Goal: Information Seeking & Learning: Obtain resource

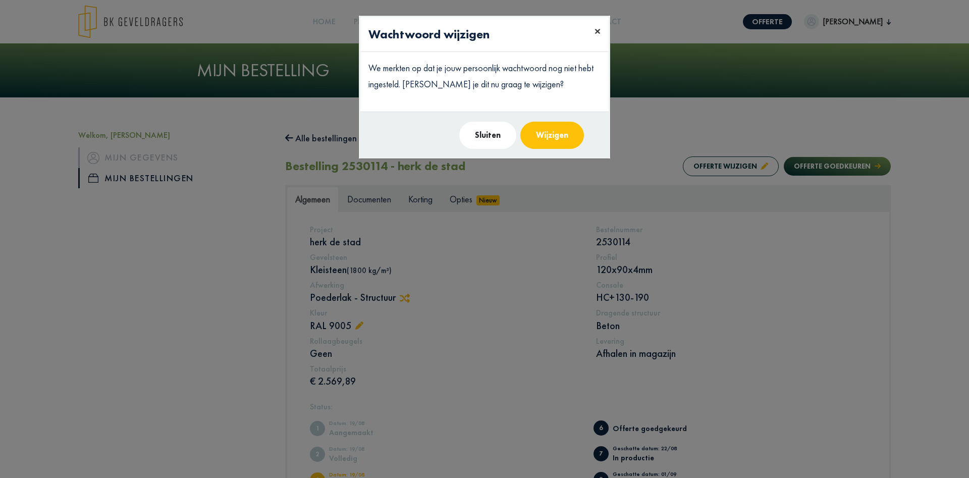
click at [600, 30] on span "×" at bounding box center [598, 31] width 6 height 16
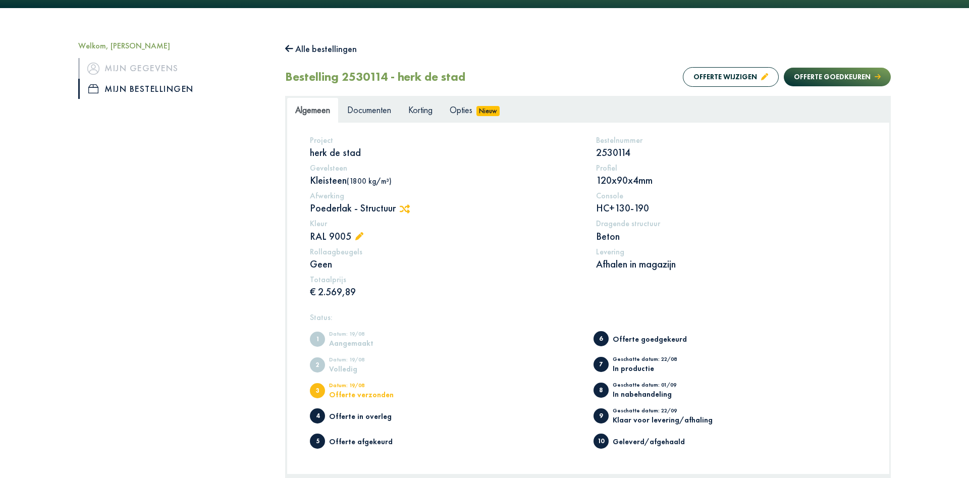
scroll to position [79, 0]
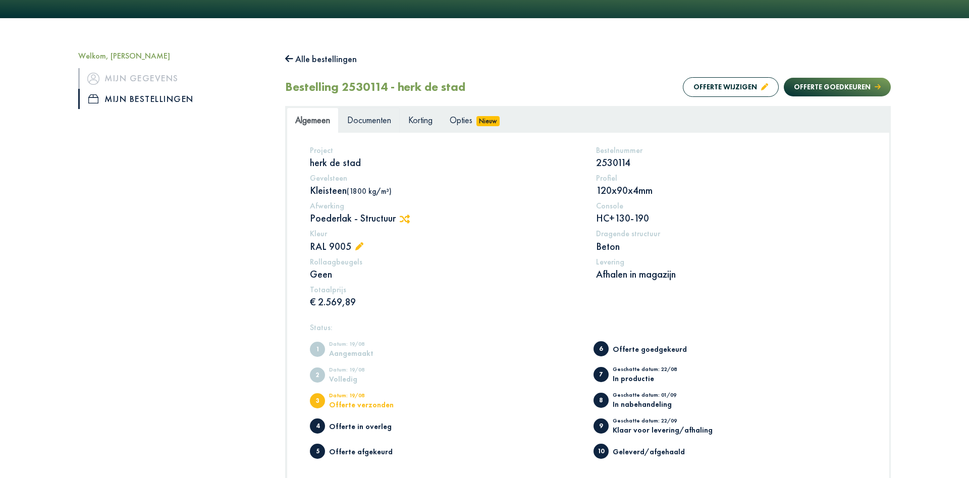
click at [386, 123] on span "Documenten" at bounding box center [369, 120] width 44 height 12
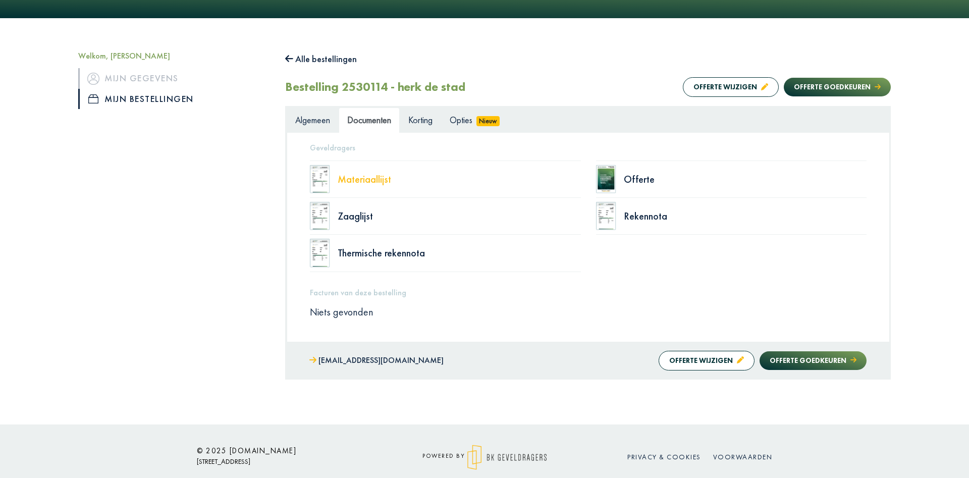
click at [364, 182] on div "Materiaallijst" at bounding box center [459, 179] width 243 height 10
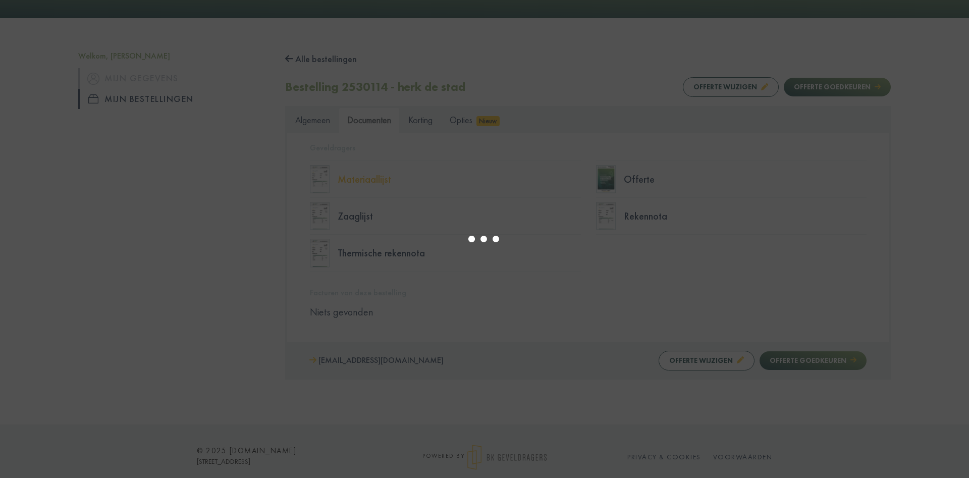
select select "******"
type input "*"
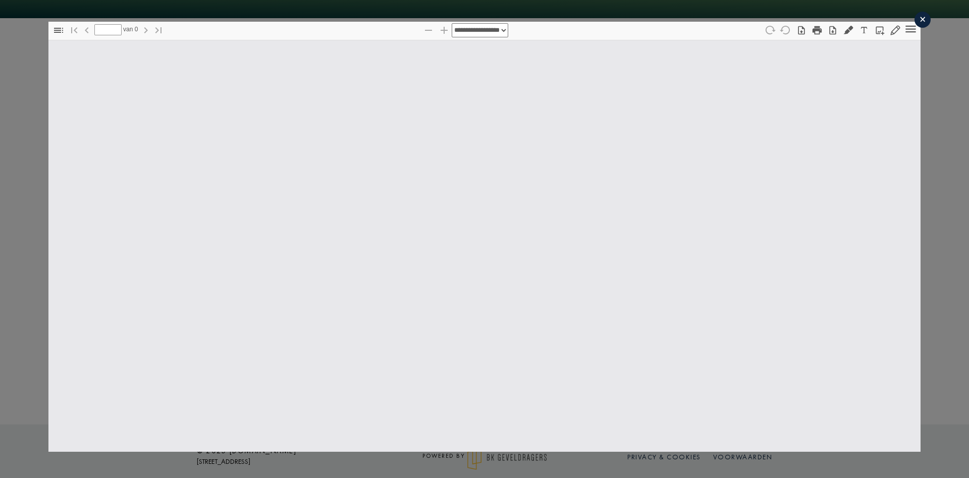
select select "******"
type input "*"
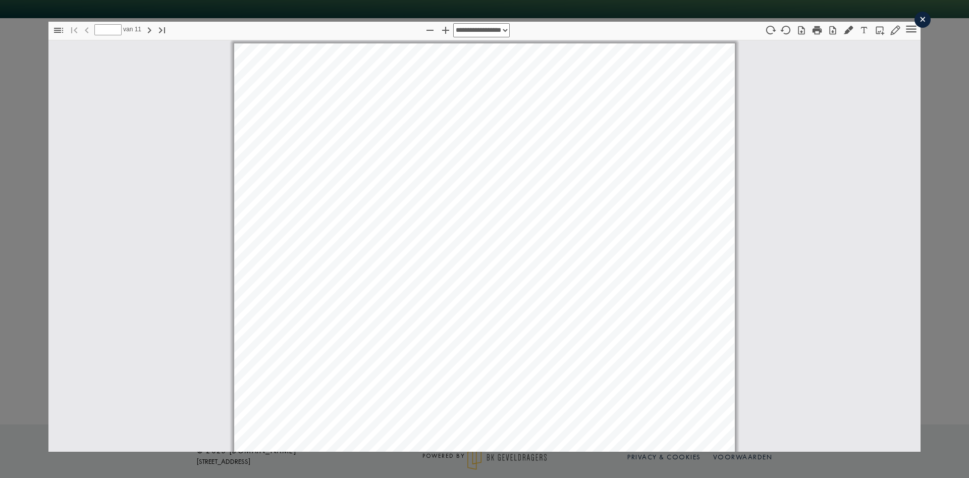
scroll to position [5, 0]
select select "****"
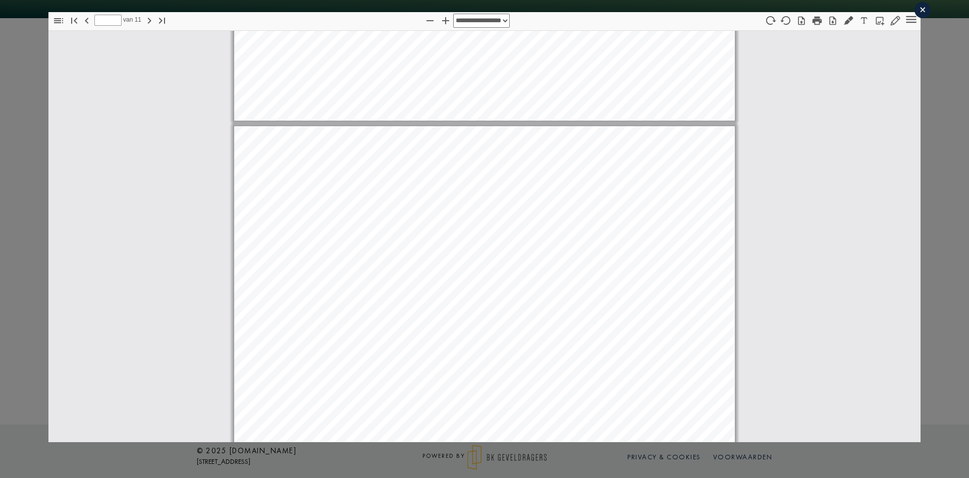
scroll to position [0, 0]
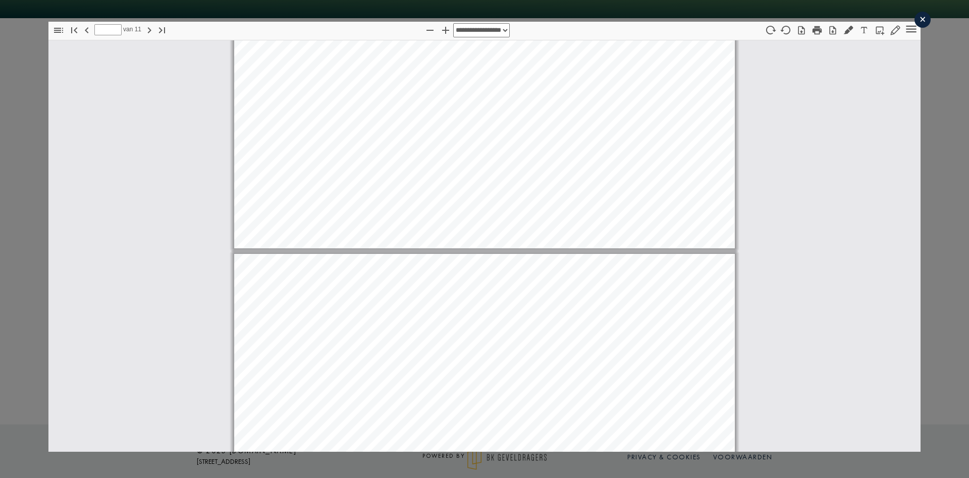
type input "*"
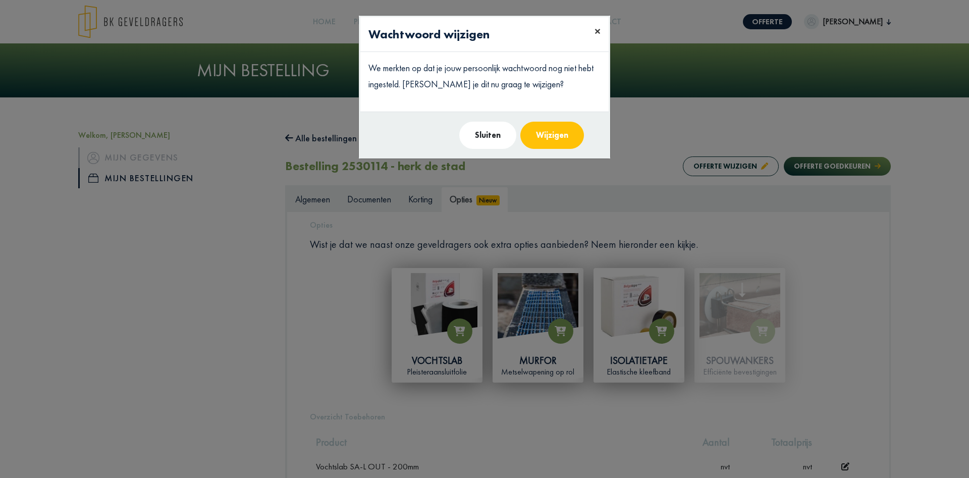
click at [598, 32] on span "×" at bounding box center [598, 31] width 6 height 16
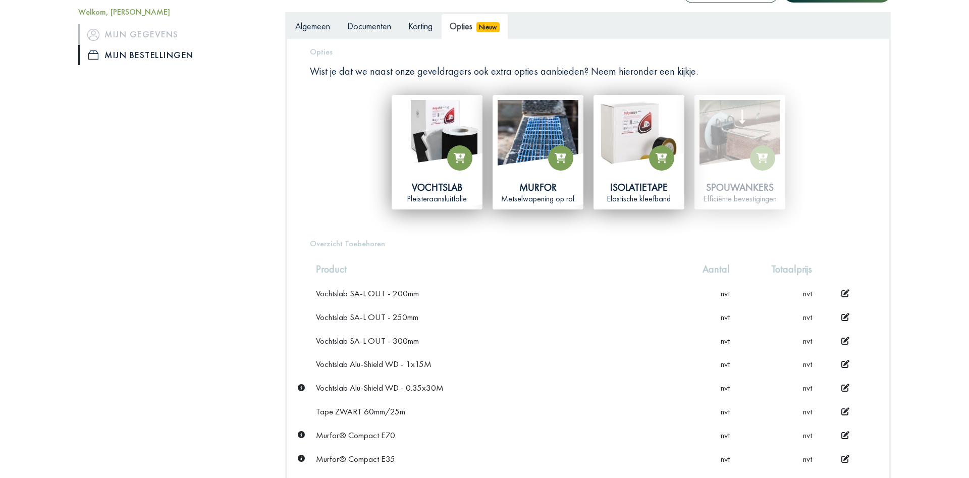
scroll to position [206, 0]
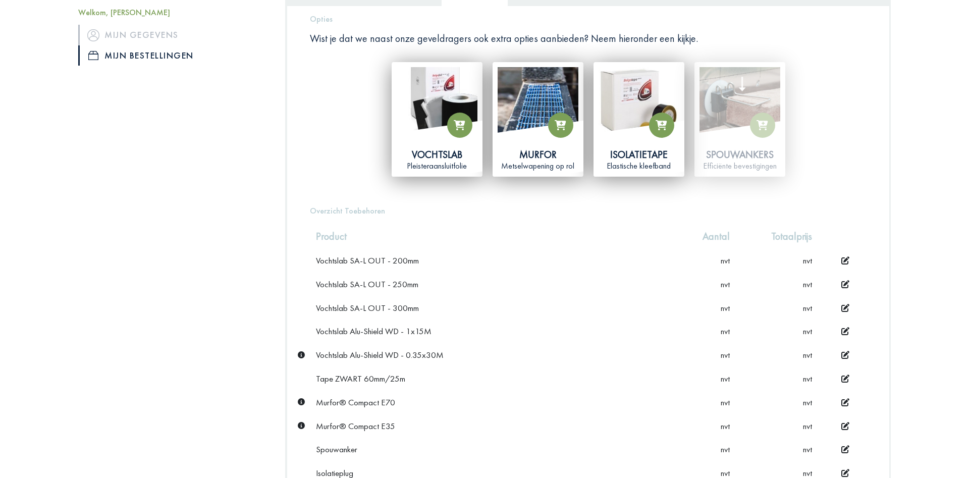
click at [736, 143] on app-product-card "Spouwankers Efficiënte bevestigingen" at bounding box center [740, 119] width 101 height 115
click at [734, 164] on app-product-card "Spouwankers Efficiënte bevestigingen" at bounding box center [740, 119] width 101 height 115
click at [733, 102] on app-product-card "Spouwankers Efficiënte bevestigingen" at bounding box center [740, 119] width 101 height 115
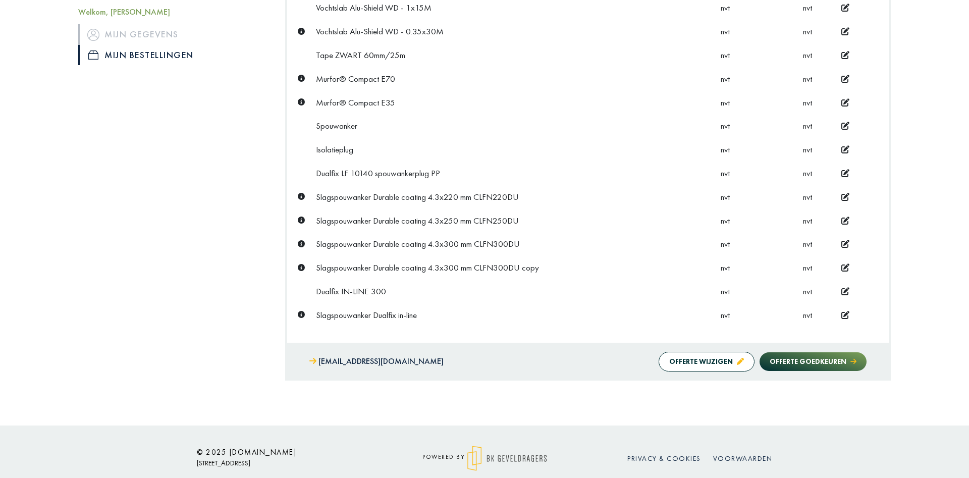
scroll to position [537, 0]
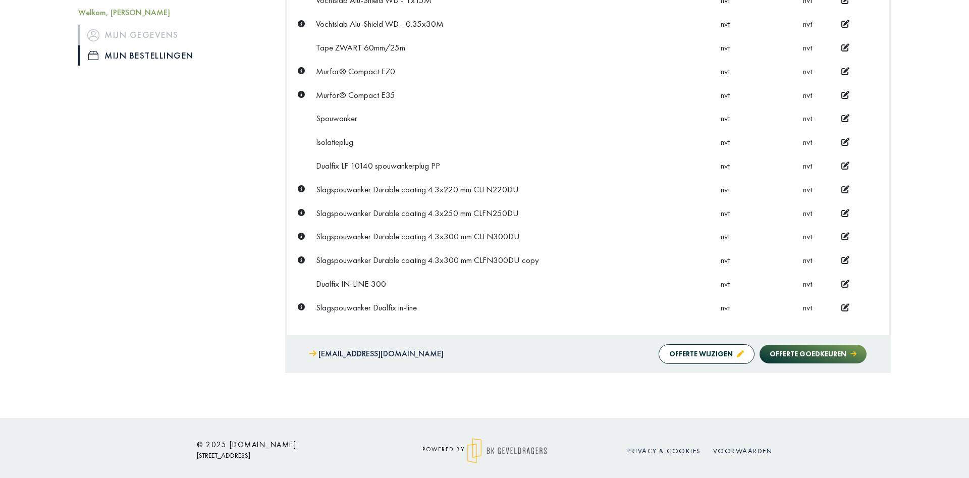
click at [345, 303] on div "Slagspouwanker Dualfix in-line" at bounding box center [492, 307] width 353 height 11
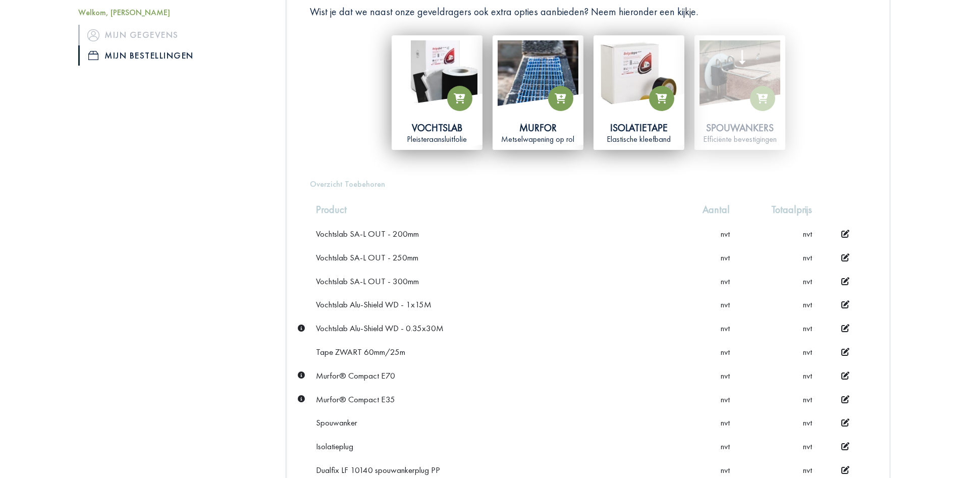
scroll to position [177, 0]
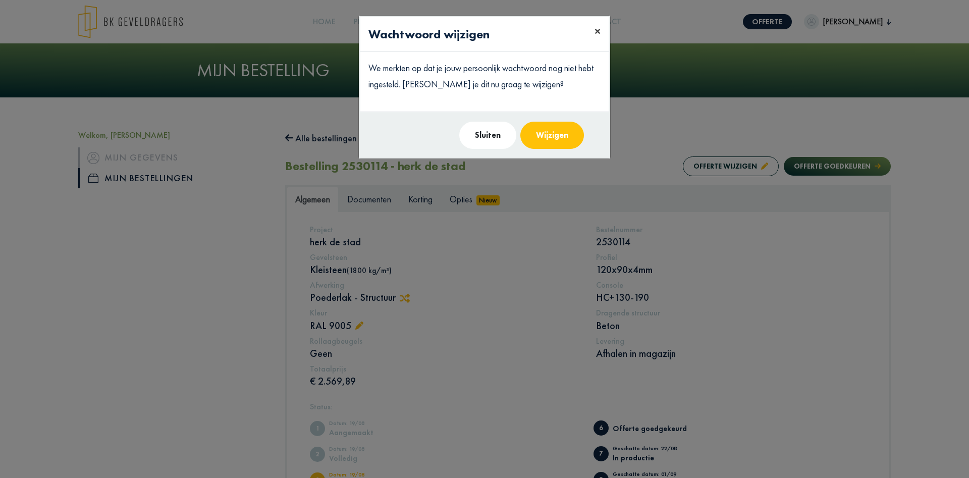
click at [598, 33] on span "×" at bounding box center [598, 31] width 6 height 16
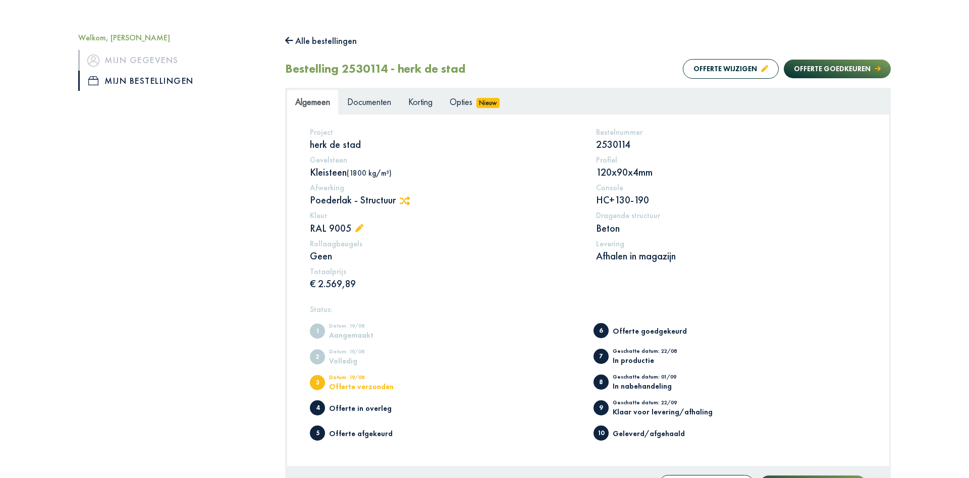
scroll to position [79, 0]
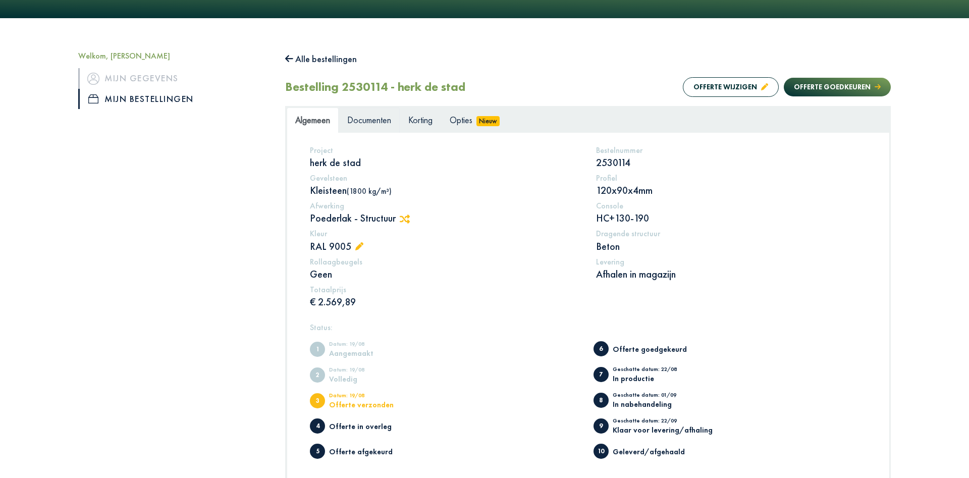
click at [379, 127] on link "Documenten" at bounding box center [369, 120] width 61 height 25
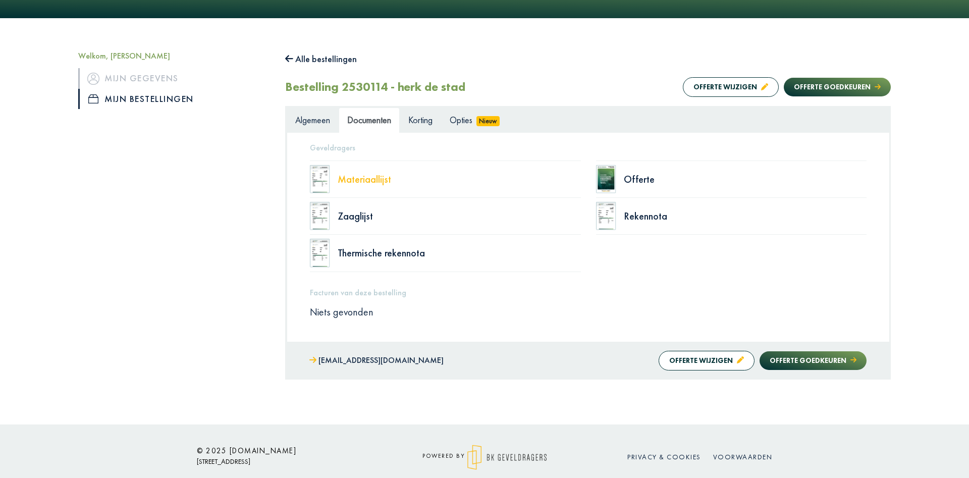
click at [413, 183] on div "Materiaallijst" at bounding box center [459, 179] width 243 height 10
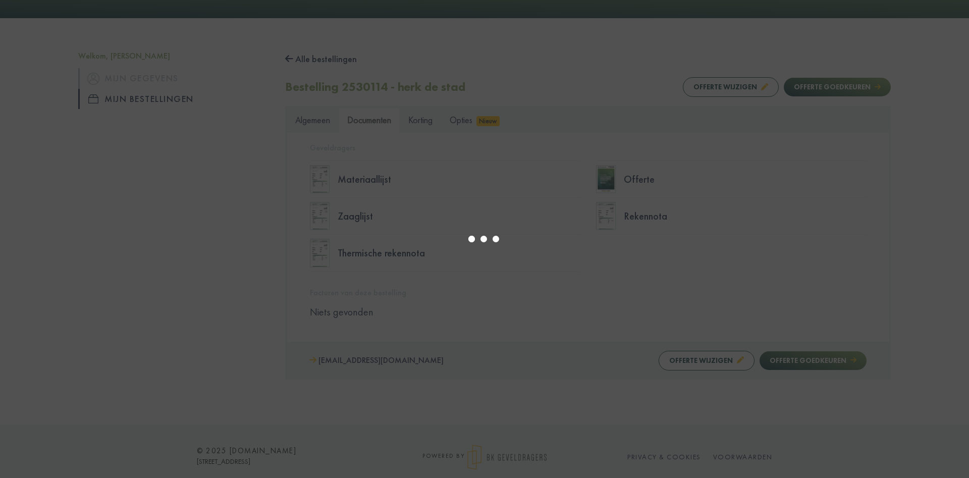
select select "******"
type input "*"
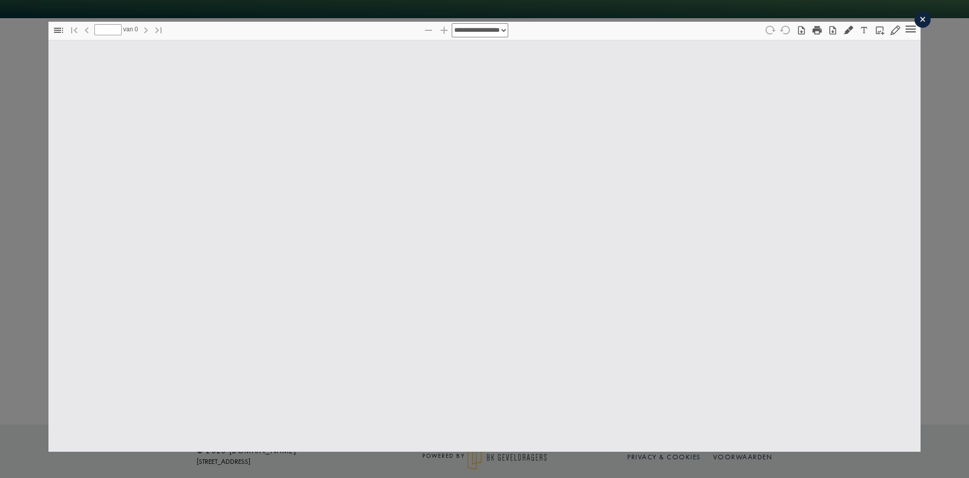
select select "******"
type input "*"
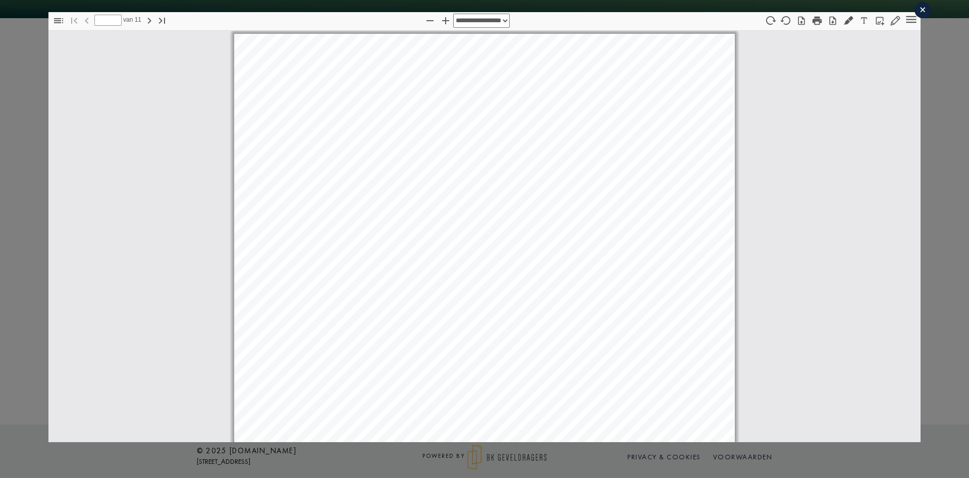
select select "****"
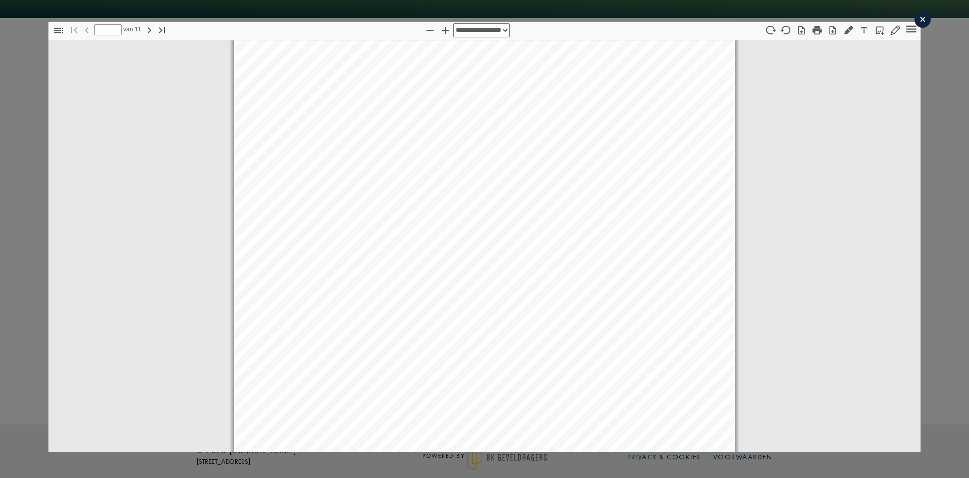
scroll to position [0, 0]
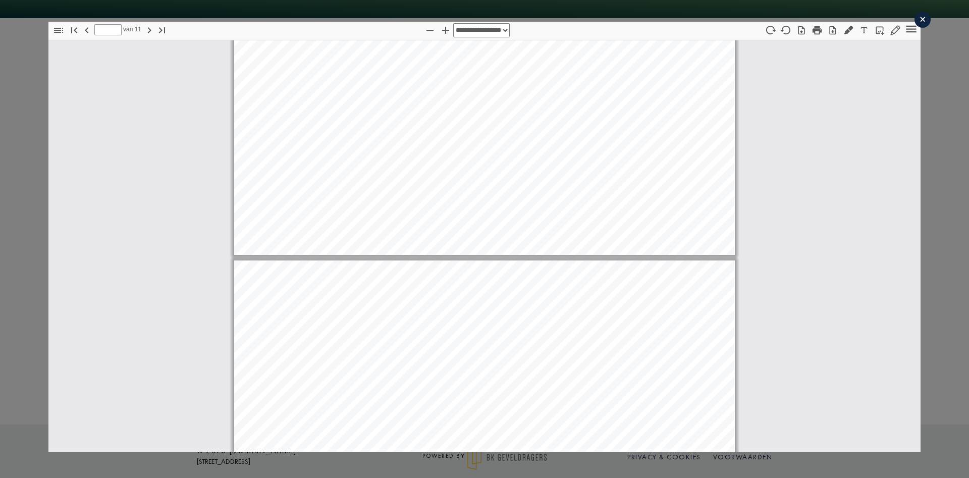
type input "*"
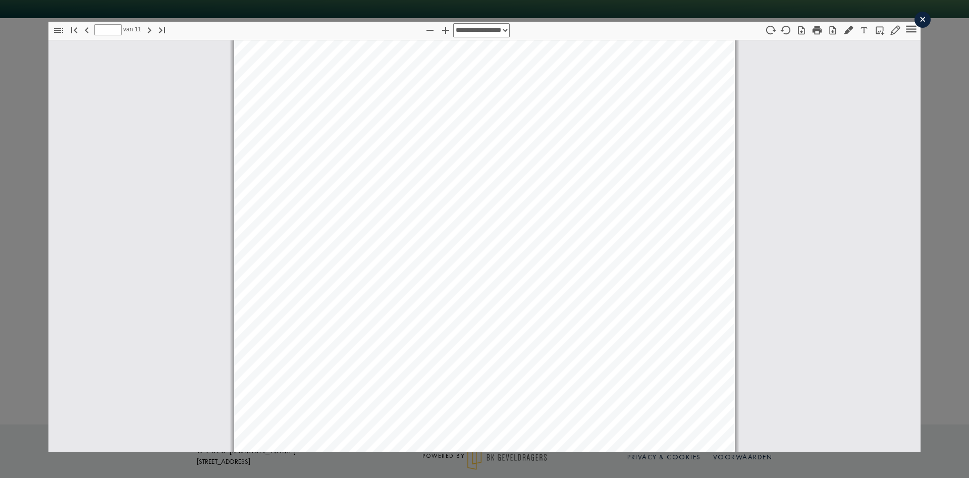
scroll to position [3590, 0]
